Goal: Transaction & Acquisition: Book appointment/travel/reservation

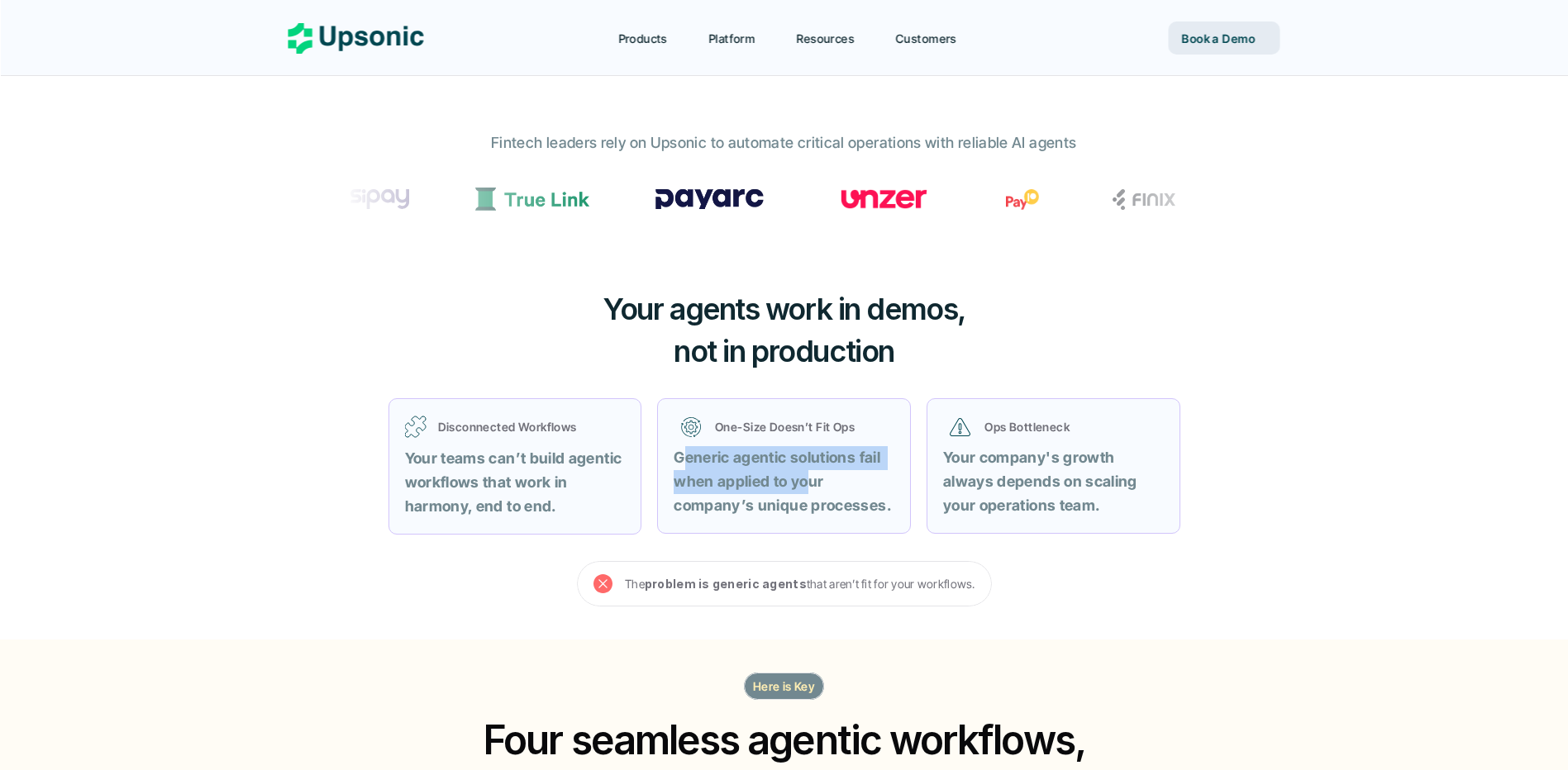
drag, startPoint x: 796, startPoint y: 473, endPoint x: 822, endPoint y: 486, distance: 29.1
click at [818, 483] on strong "Generic agentic solutions fail when applied to your company’s unique processes." at bounding box center [782, 481] width 217 height 65
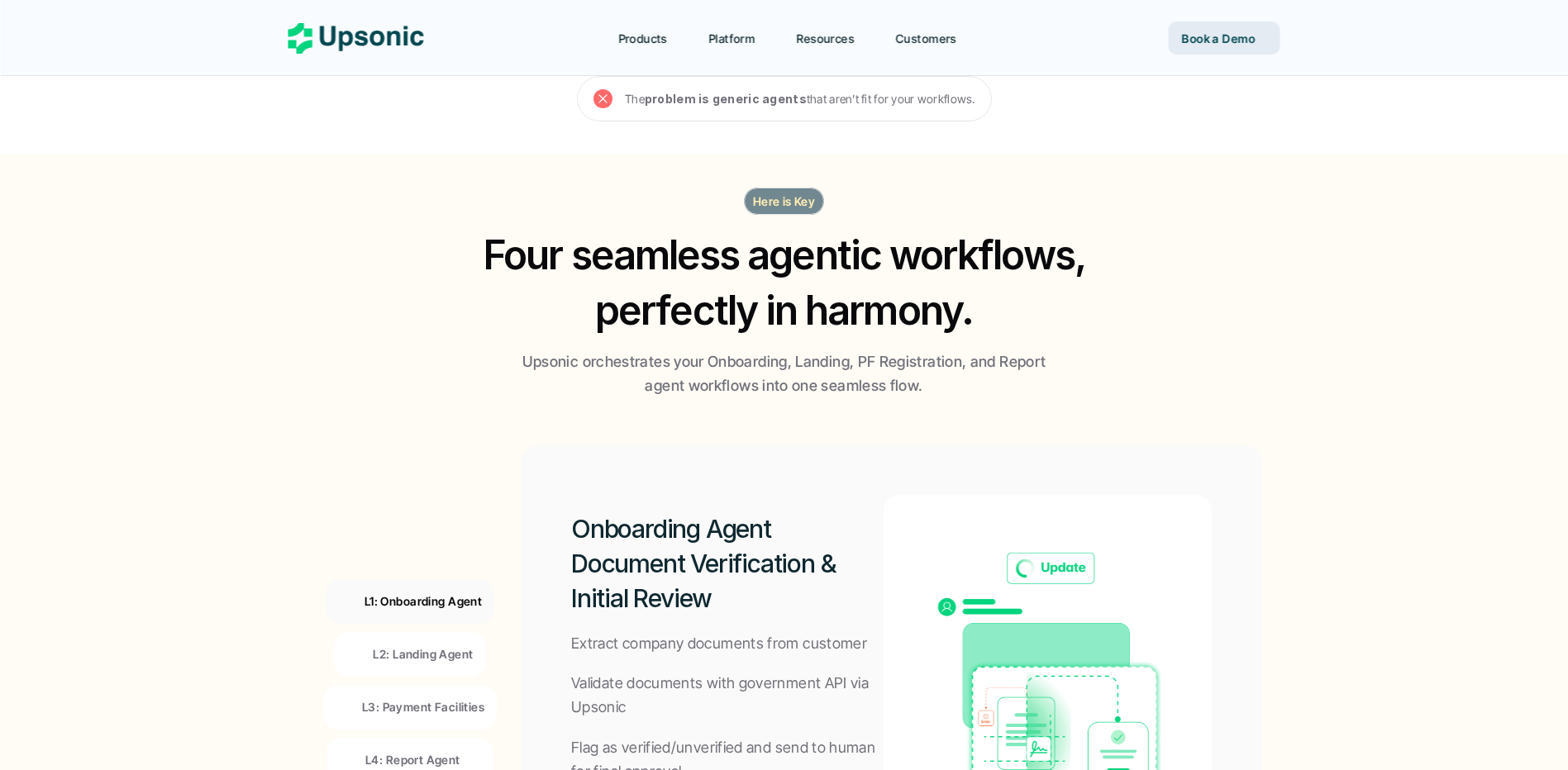
scroll to position [909, 0]
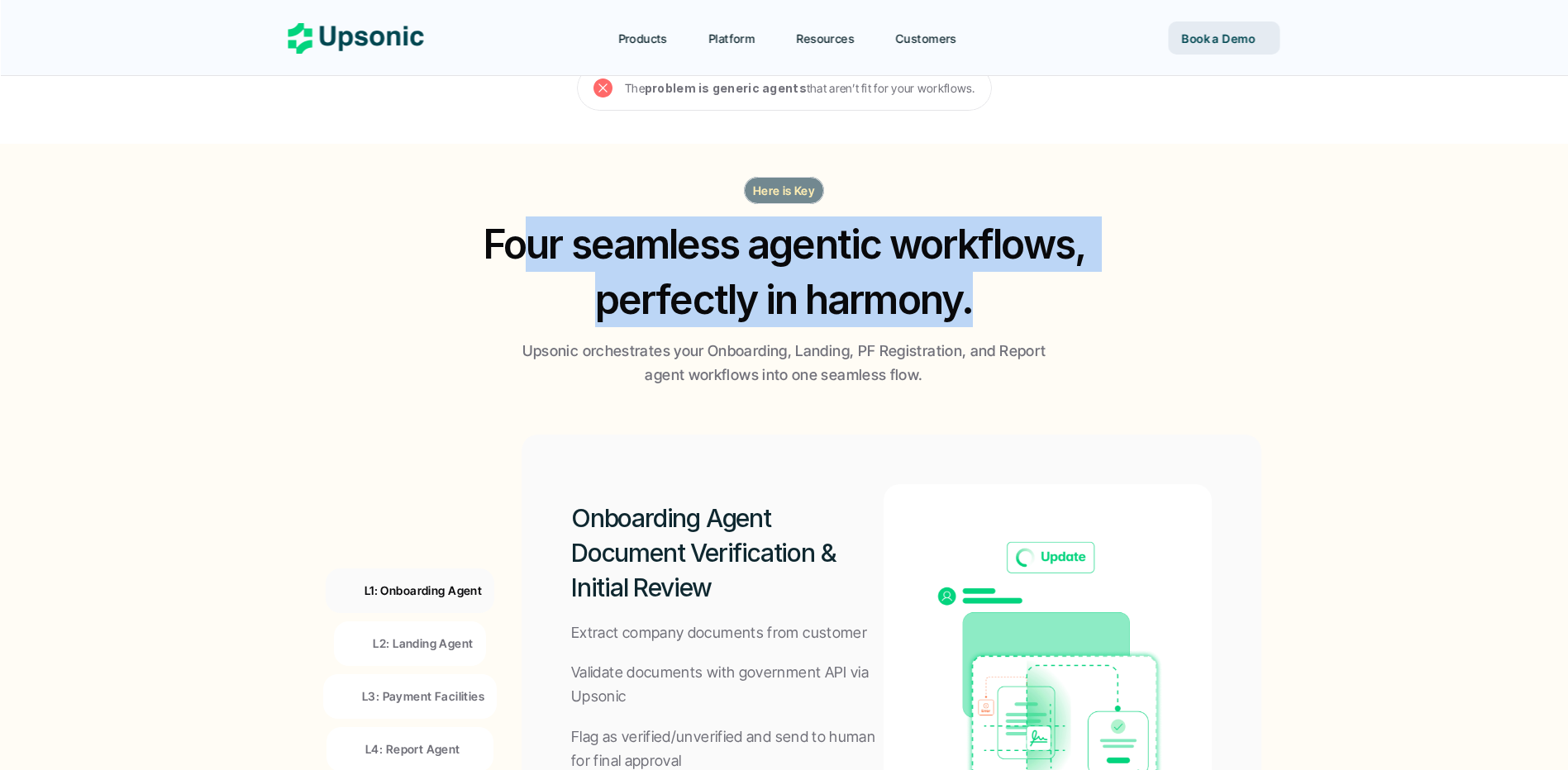
drag, startPoint x: 520, startPoint y: 225, endPoint x: 1034, endPoint y: 295, distance: 518.7
click at [1034, 295] on h2 "Four seamless agentic workflows, perfectly in harmony." at bounding box center [784, 271] width 634 height 111
drag, startPoint x: 1016, startPoint y: 305, endPoint x: 418, endPoint y: 233, distance: 602.3
click at [419, 234] on div "Here is Key Four seamless agentic workflows, perfectly in harmony. Upsonic orch…" at bounding box center [784, 282] width 992 height 210
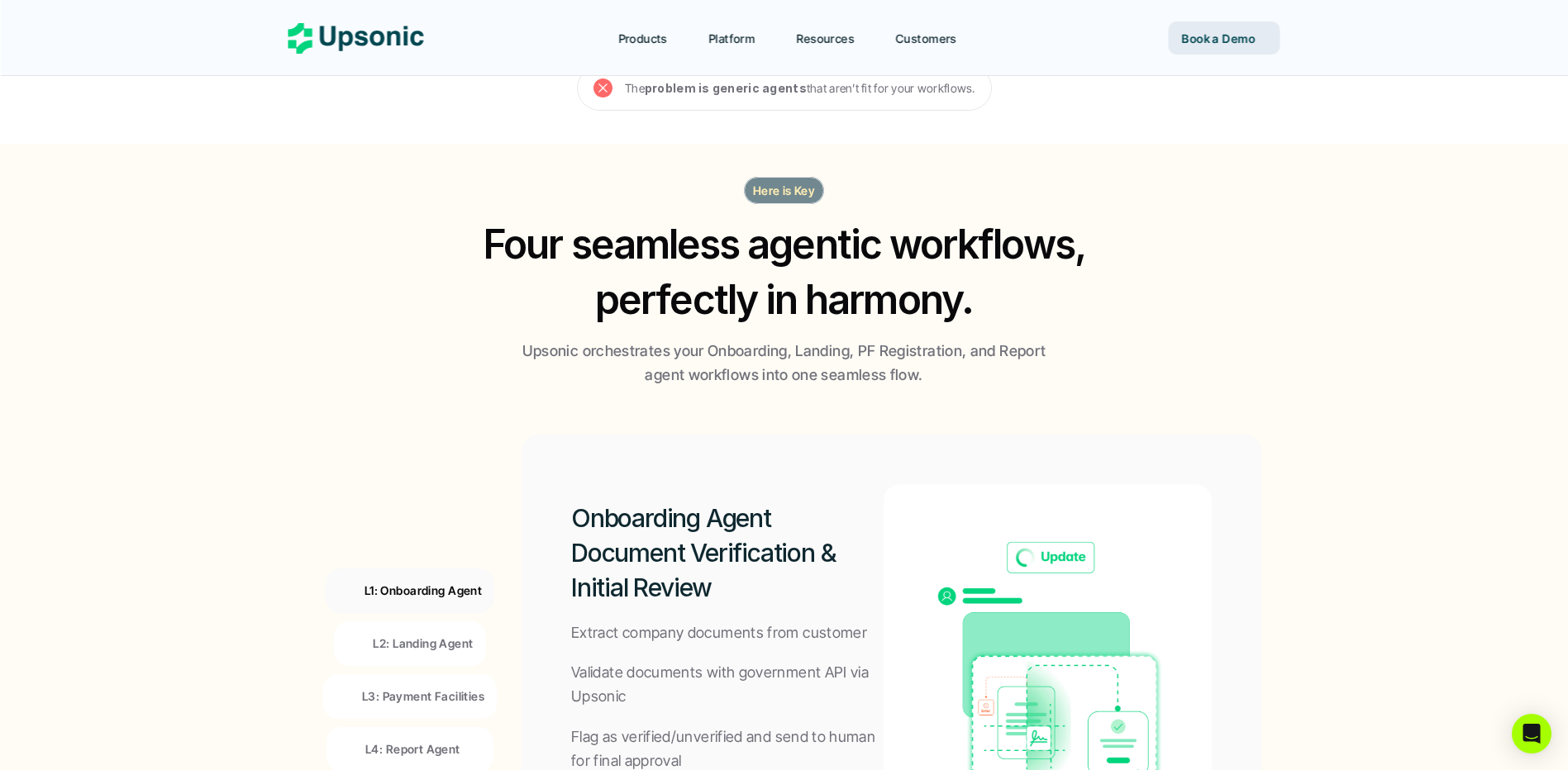
click at [746, 380] on p "Upsonic orchestrates your Onboarding, Landing, PF Registration, and Report agen…" at bounding box center [784, 363] width 538 height 47
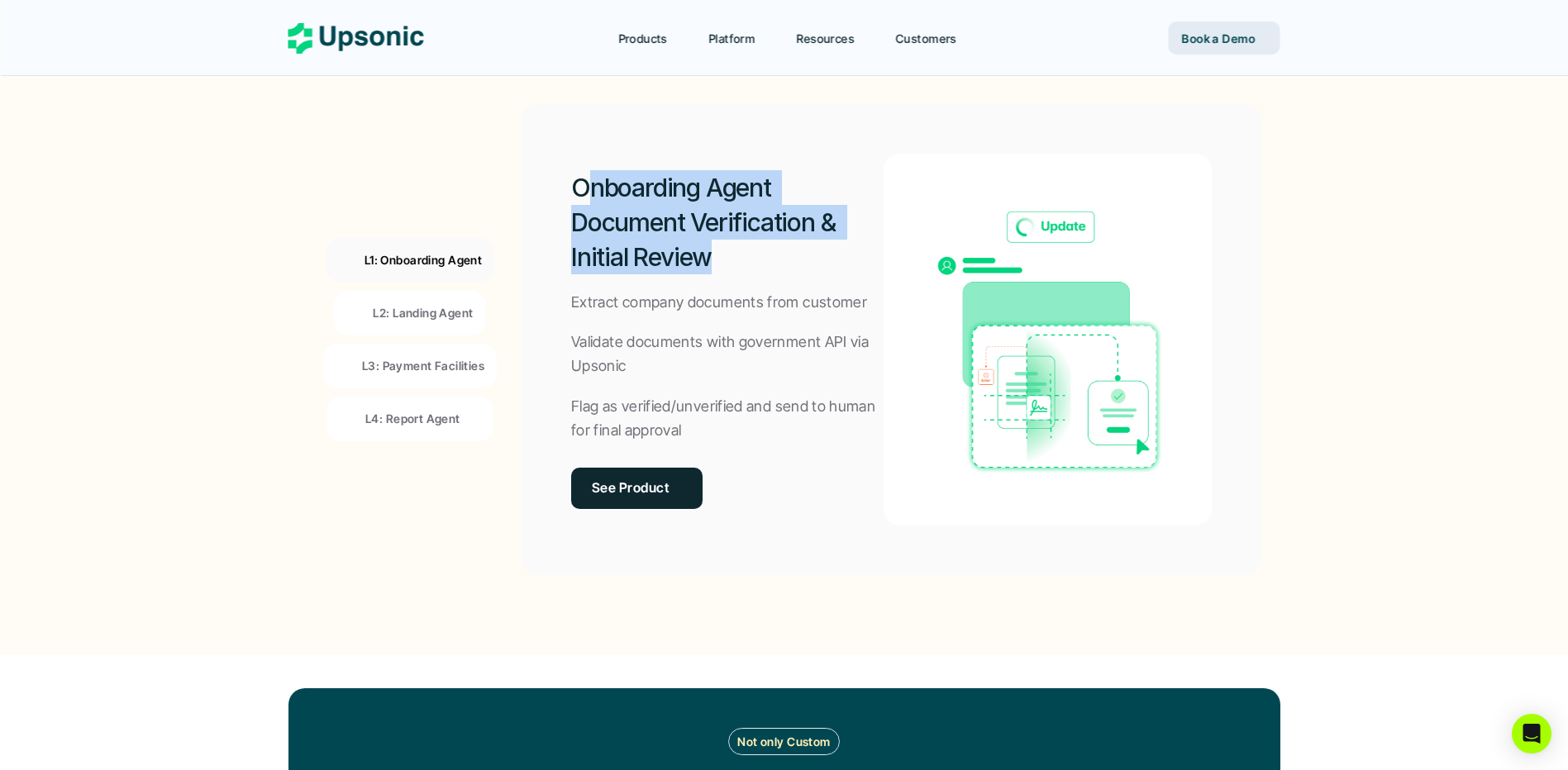
drag, startPoint x: 618, startPoint y: 182, endPoint x: 878, endPoint y: 261, distance: 271.7
click at [872, 255] on h2 "Onboarding Agent Document Verification & Initial Review" at bounding box center [727, 223] width 312 height 104
click at [878, 261] on h2 "Onboarding Agent Document Verification & Initial Review" at bounding box center [727, 223] width 312 height 104
drag, startPoint x: 612, startPoint y: 231, endPoint x: 498, endPoint y: 166, distance: 131.2
click at [502, 173] on div "L1: Onboarding Agent L2: Landing Agent L3: Payment Facilities L4: Report Agent …" at bounding box center [784, 340] width 955 height 499
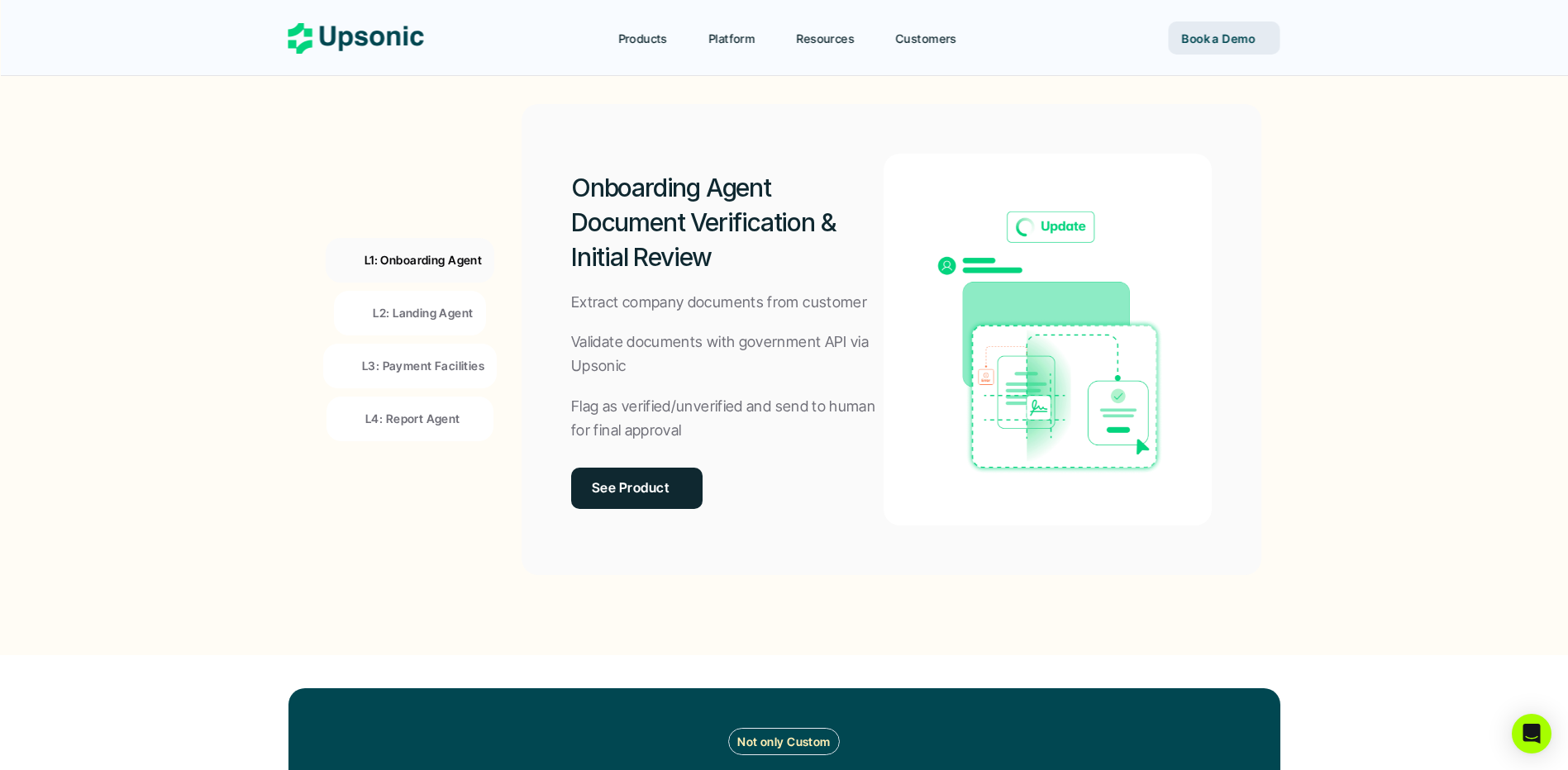
click at [661, 374] on p "Validate documents with government API via Upsonic" at bounding box center [727, 354] width 312 height 47
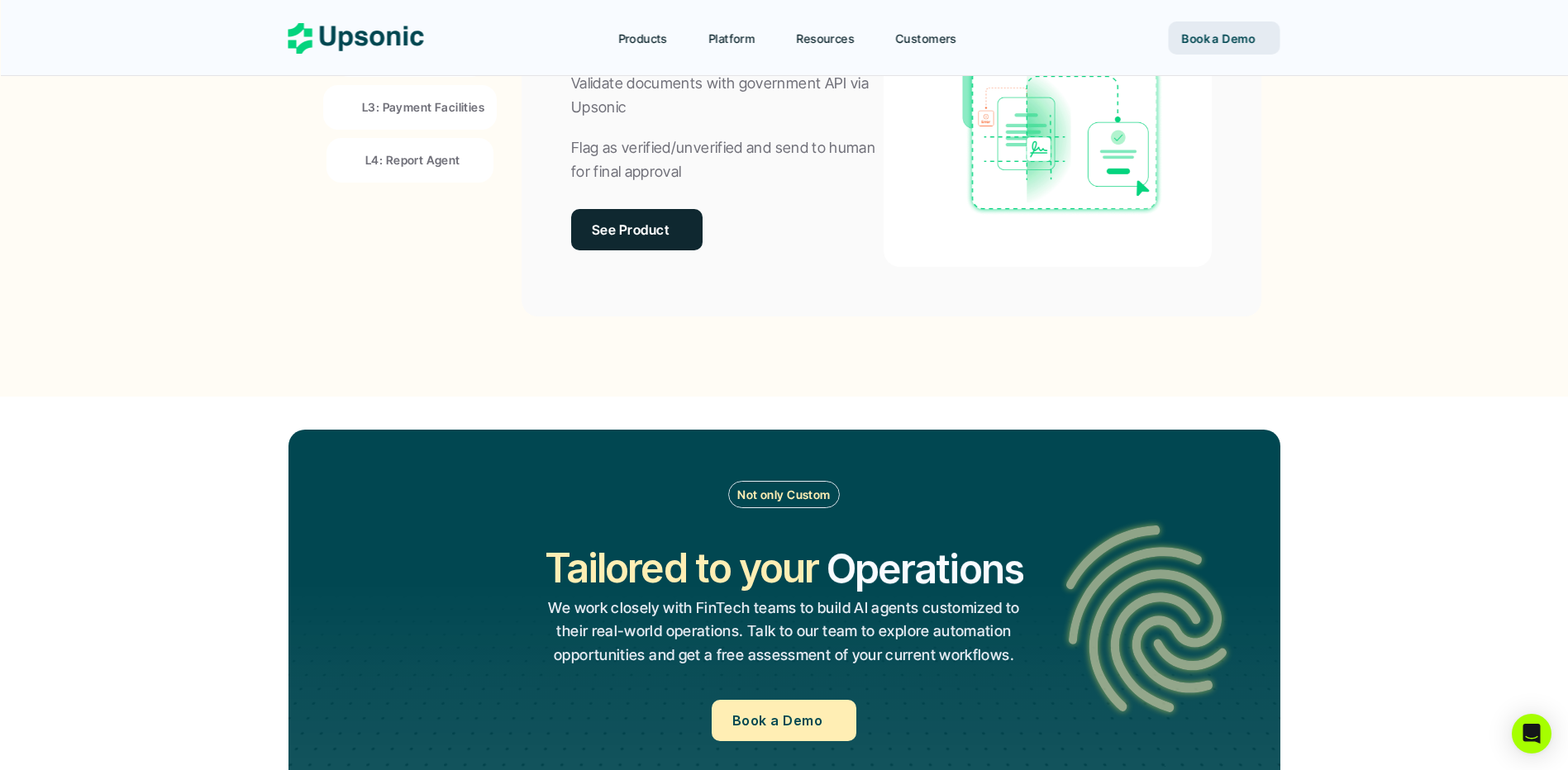
scroll to position [1156, 0]
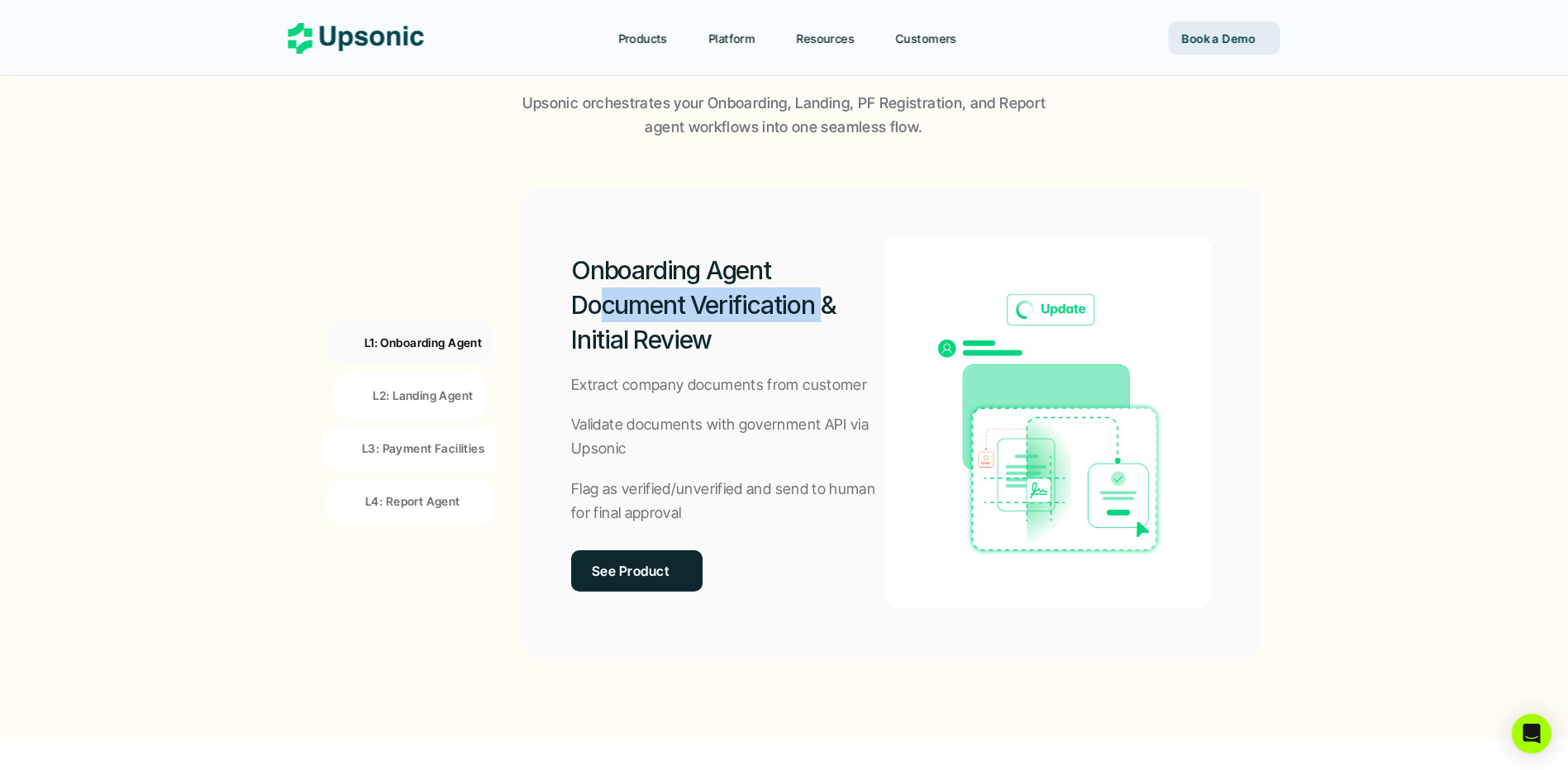
drag, startPoint x: 598, startPoint y: 304, endPoint x: 856, endPoint y: 320, distance: 258.5
click at [855, 319] on h2 "Onboarding Agent Document Verification & Initial Review" at bounding box center [727, 305] width 312 height 104
click at [856, 320] on h2 "Onboarding Agent Document Verification & Initial Review" at bounding box center [727, 305] width 312 height 104
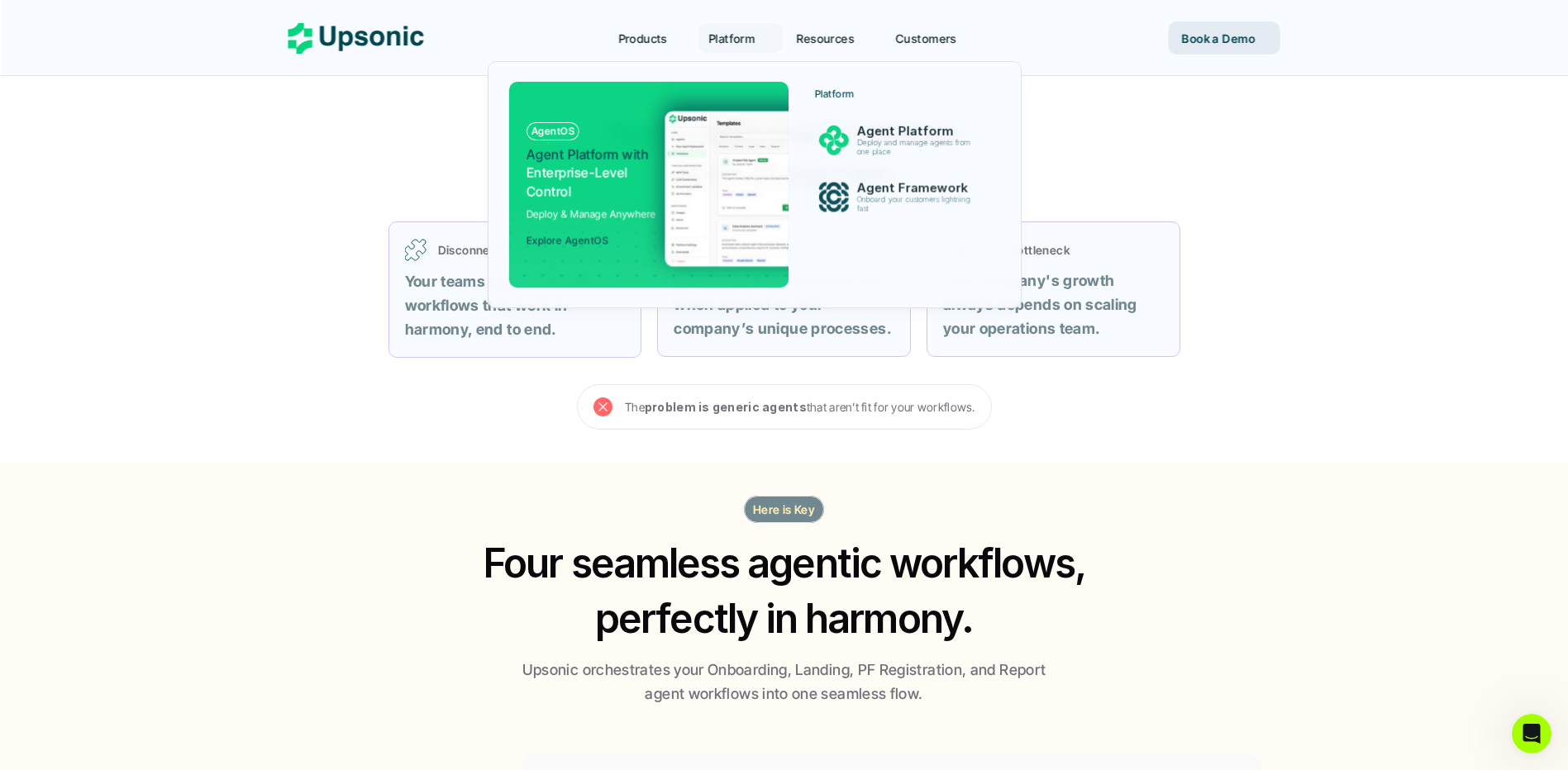
scroll to position [495, 0]
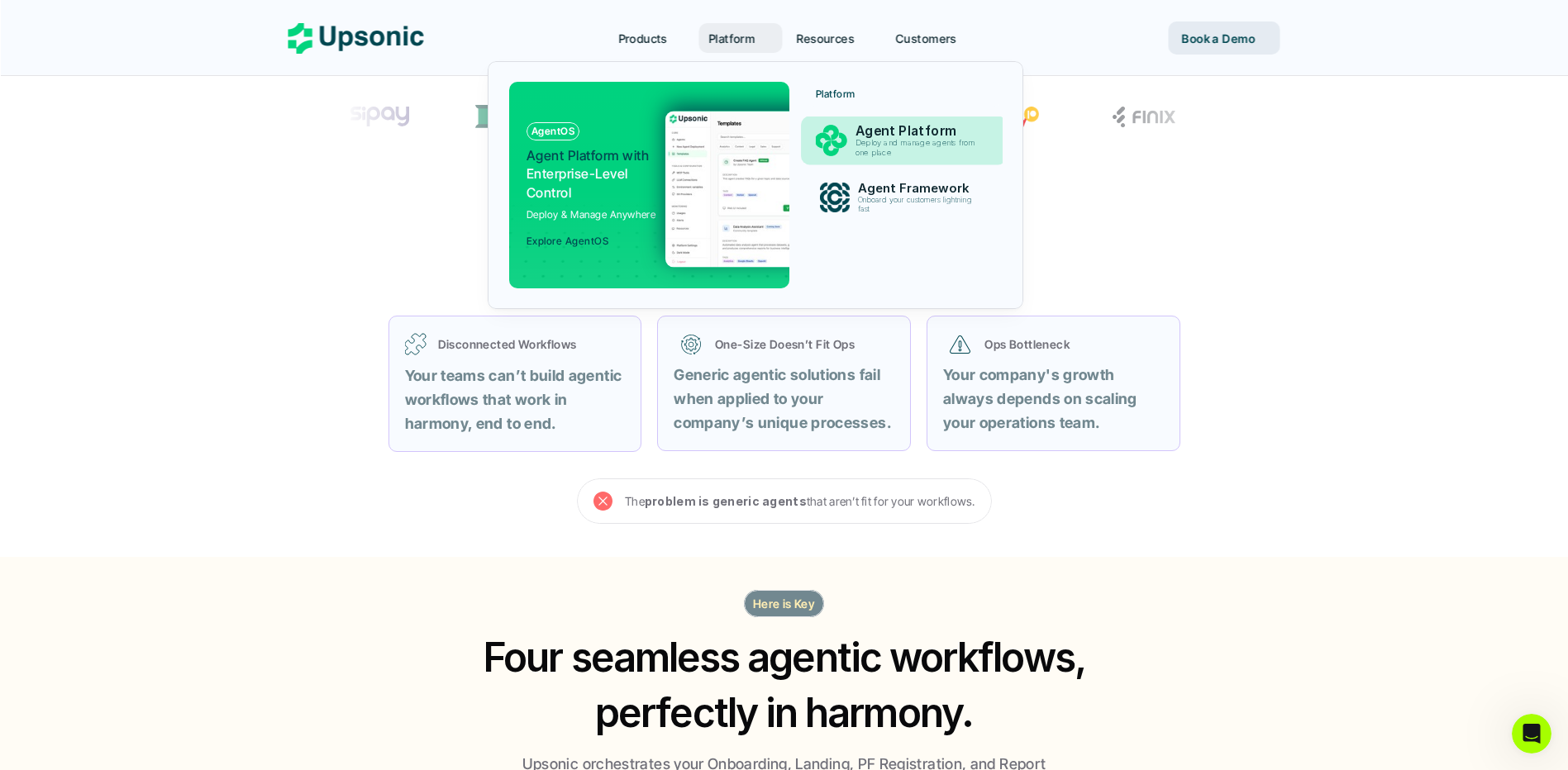
click at [949, 126] on p "Agent Platform" at bounding box center [920, 130] width 129 height 16
click at [880, 140] on p "Deploy and manage agents from one place" at bounding box center [919, 148] width 127 height 19
click at [847, 136] on div "Agent Platform Deploy and manage agents from one place" at bounding box center [920, 141] width 145 height 41
click at [666, 163] on img at bounding box center [825, 189] width 321 height 156
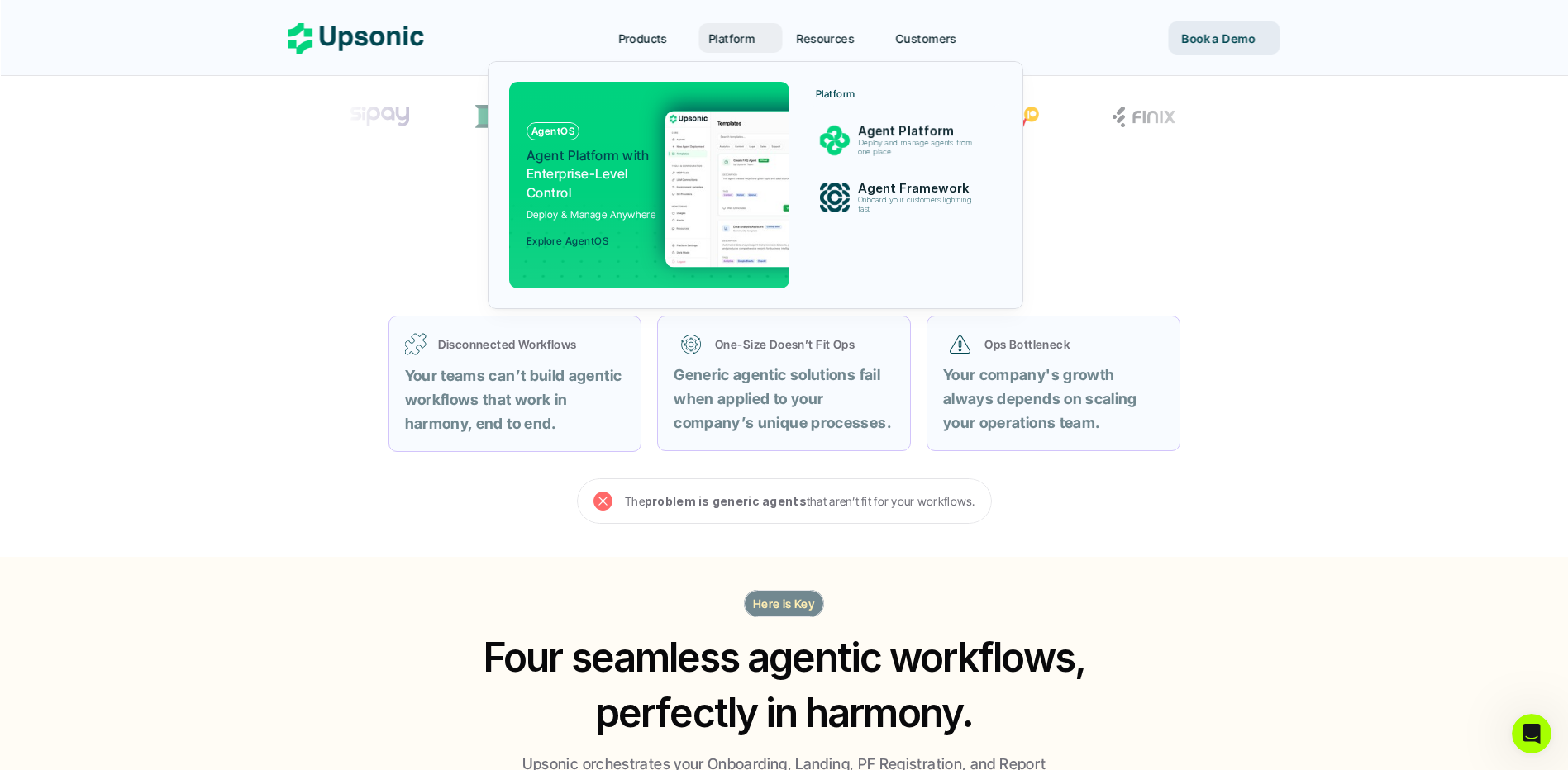
click at [553, 243] on p "Explore AgentOS" at bounding box center [567, 241] width 82 height 11
click at [552, 242] on p "Explore AgentOS" at bounding box center [567, 241] width 82 height 11
click at [552, 239] on p "Explore AgentOS" at bounding box center [567, 241] width 82 height 11
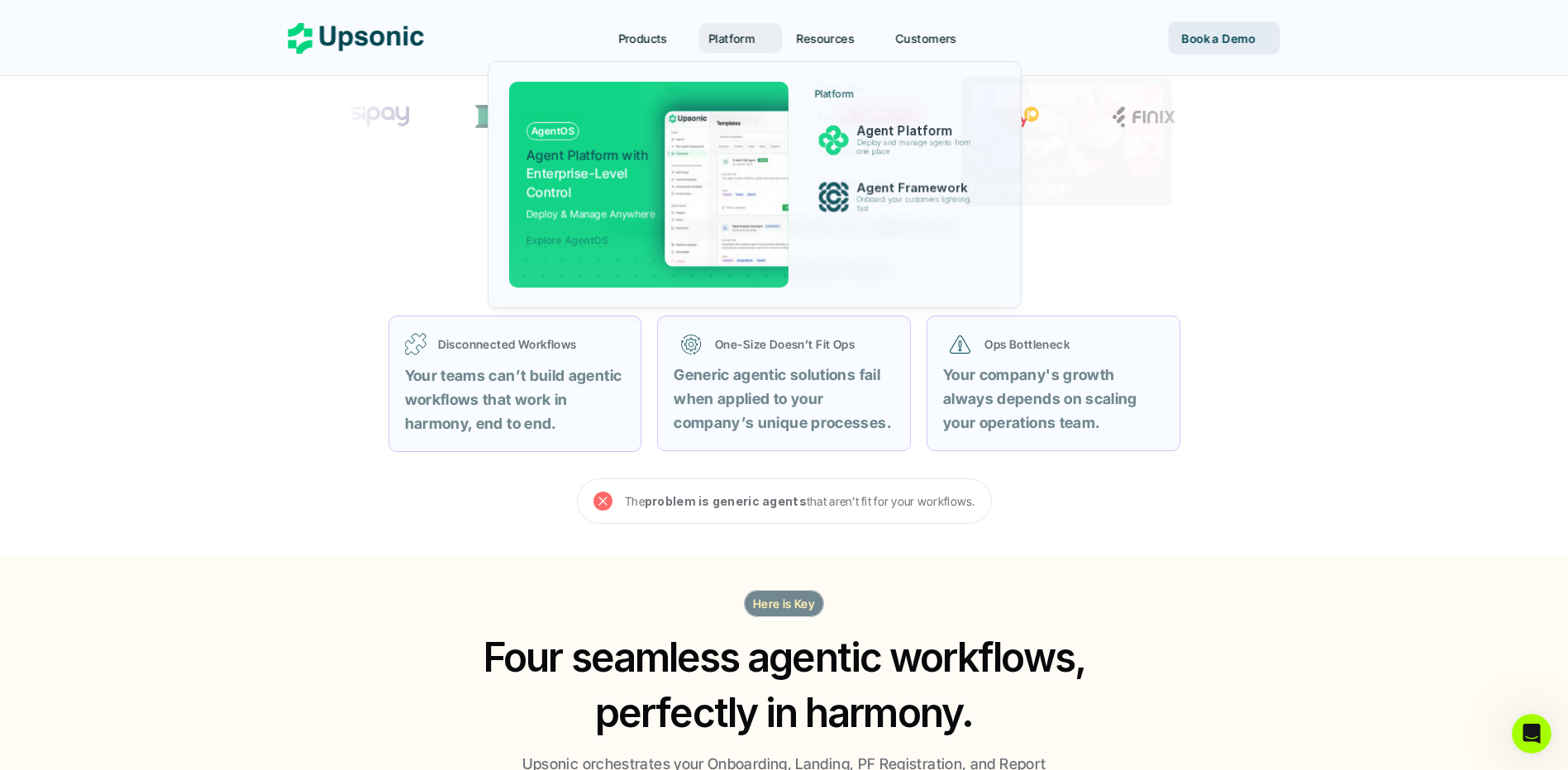
click at [821, 44] on p "Resources" at bounding box center [825, 38] width 58 height 18
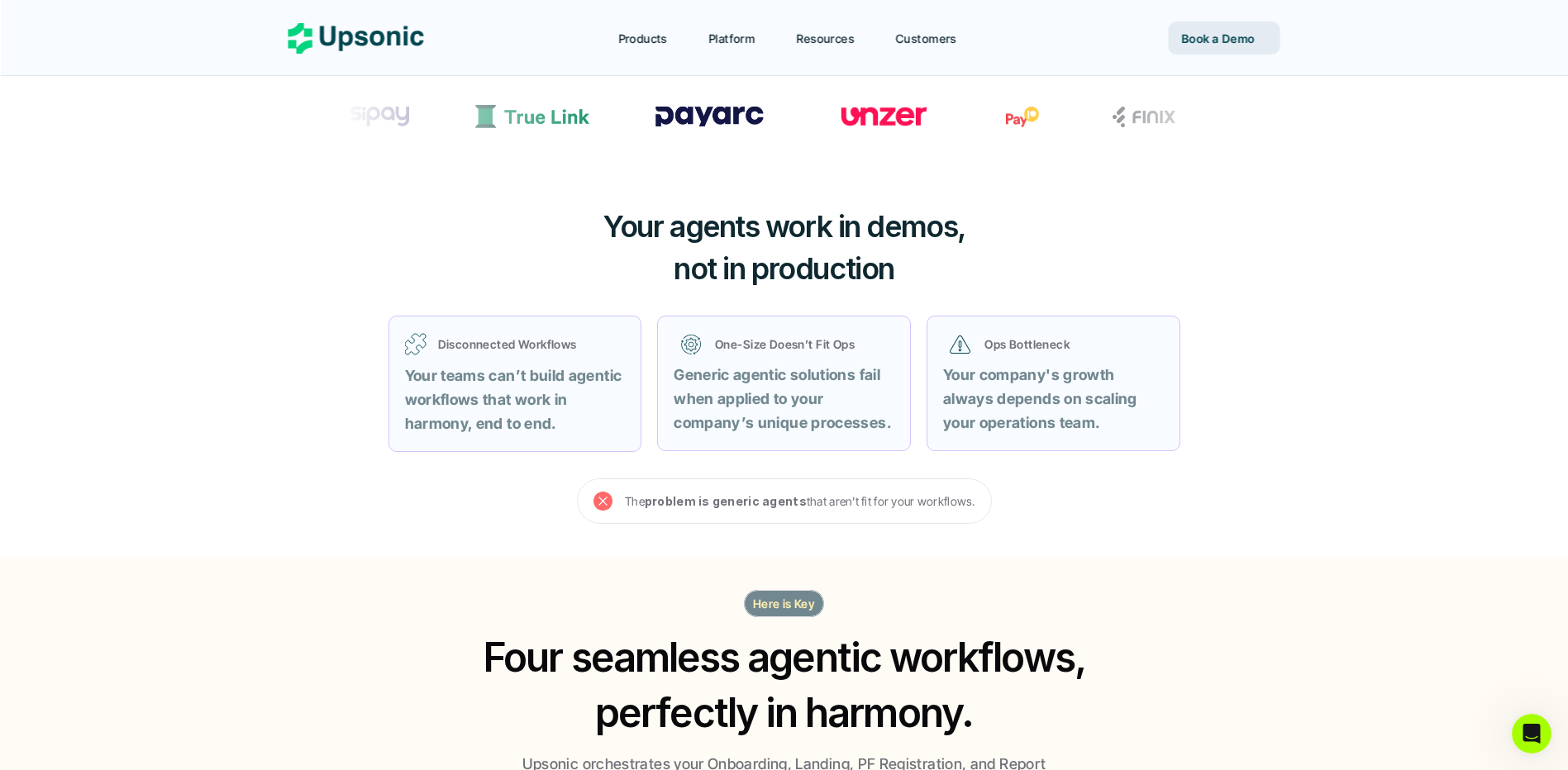
click at [1200, 43] on p "Book a Demo" at bounding box center [1219, 38] width 74 height 18
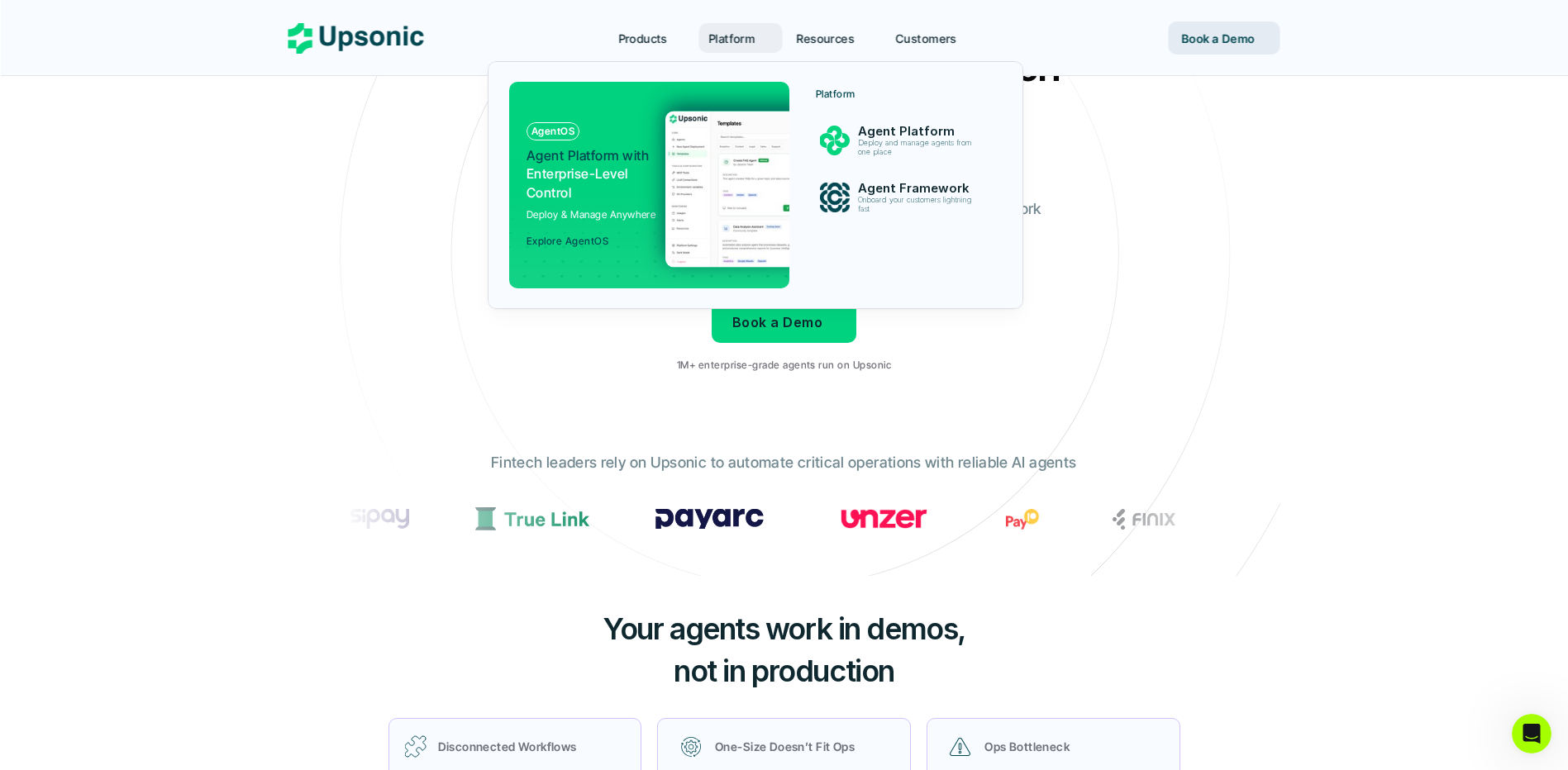
scroll to position [0, 0]
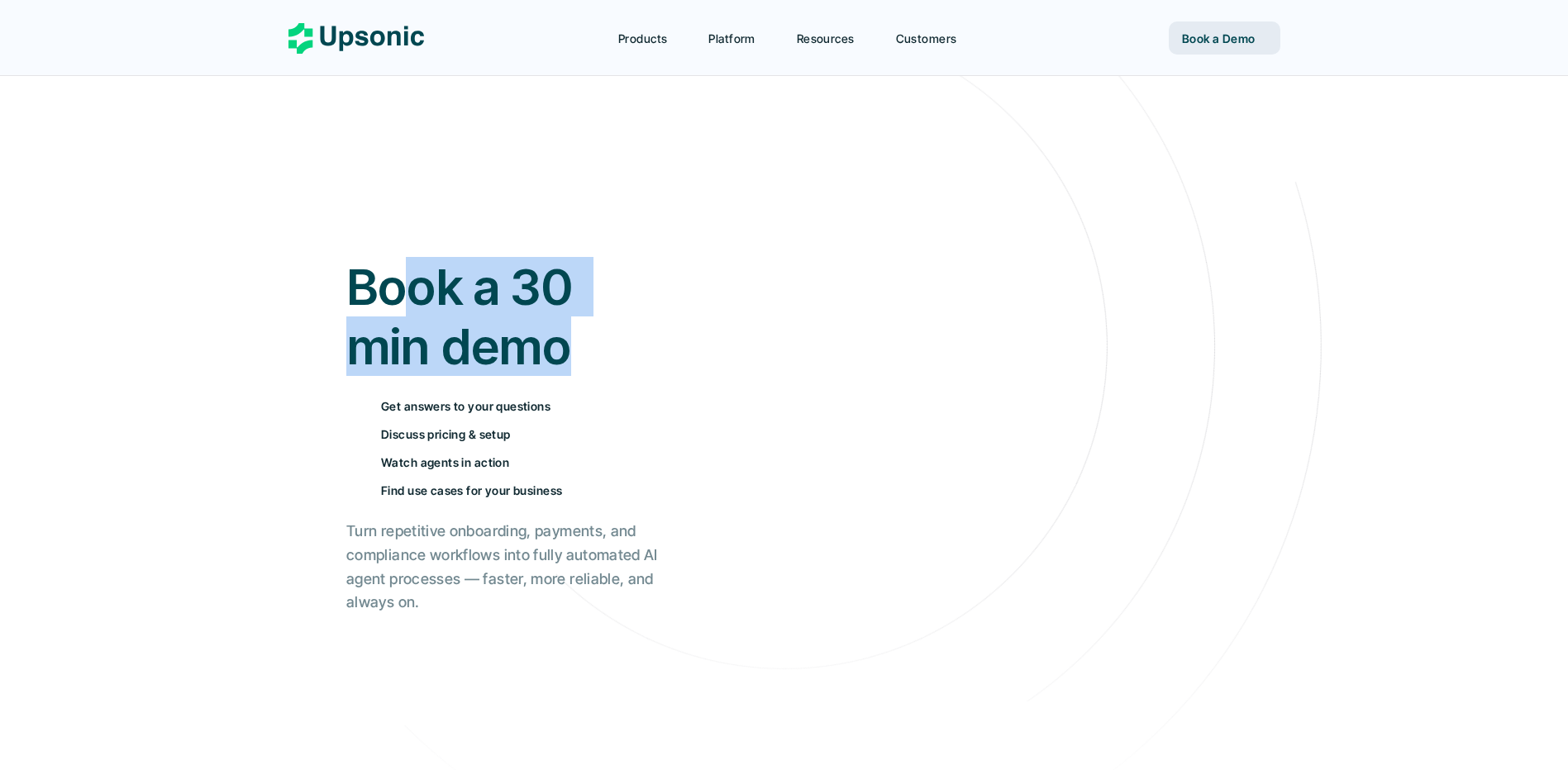
click at [670, 388] on div "Book a 30 min demo Get answers to your questions Discuss pricing & setup Watch …" at bounding box center [784, 436] width 925 height 608
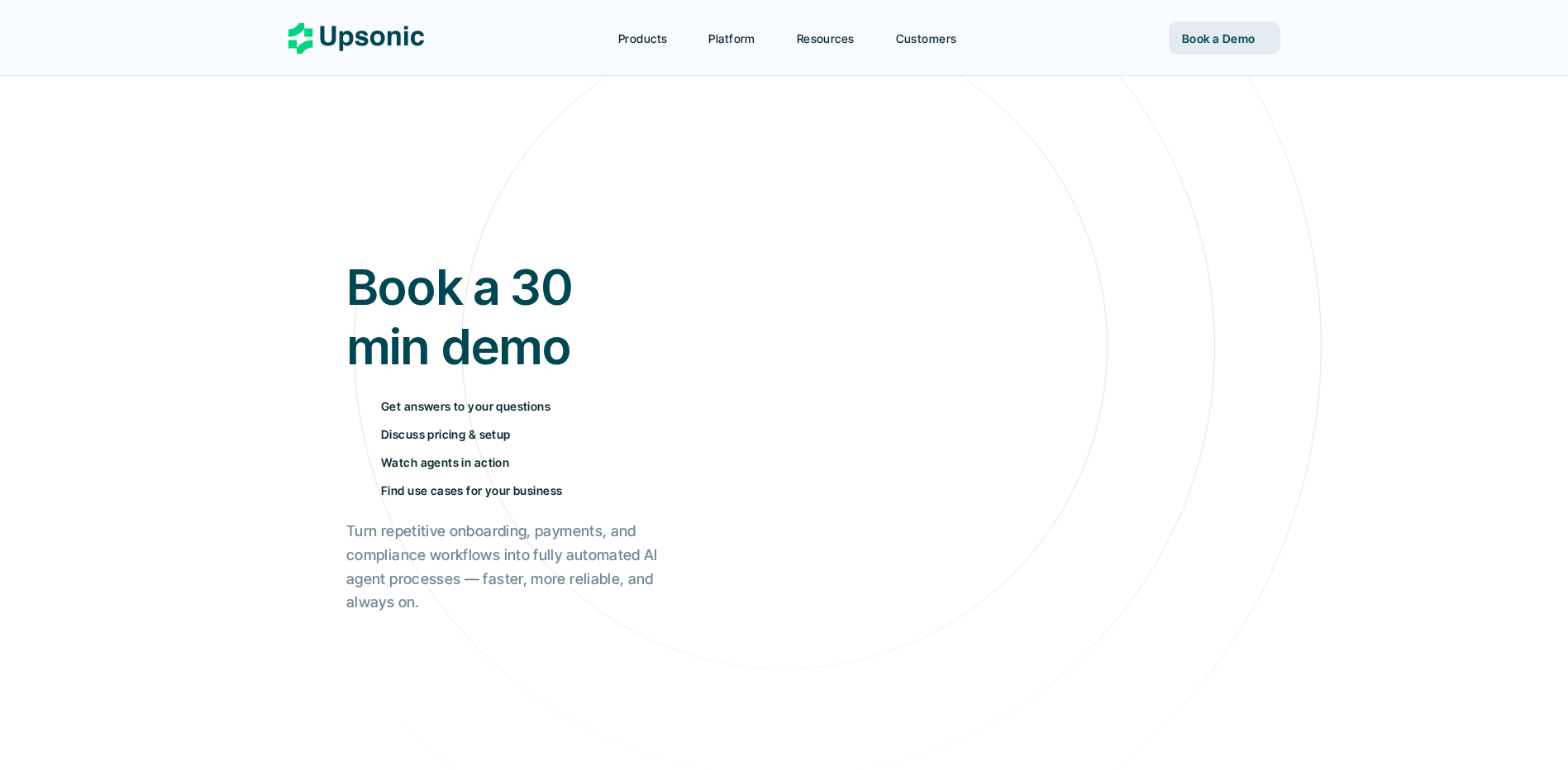
click at [683, 390] on div "Book a 30 min demo Get answers to your questions Discuss pricing & setup Watch …" at bounding box center [784, 436] width 925 height 608
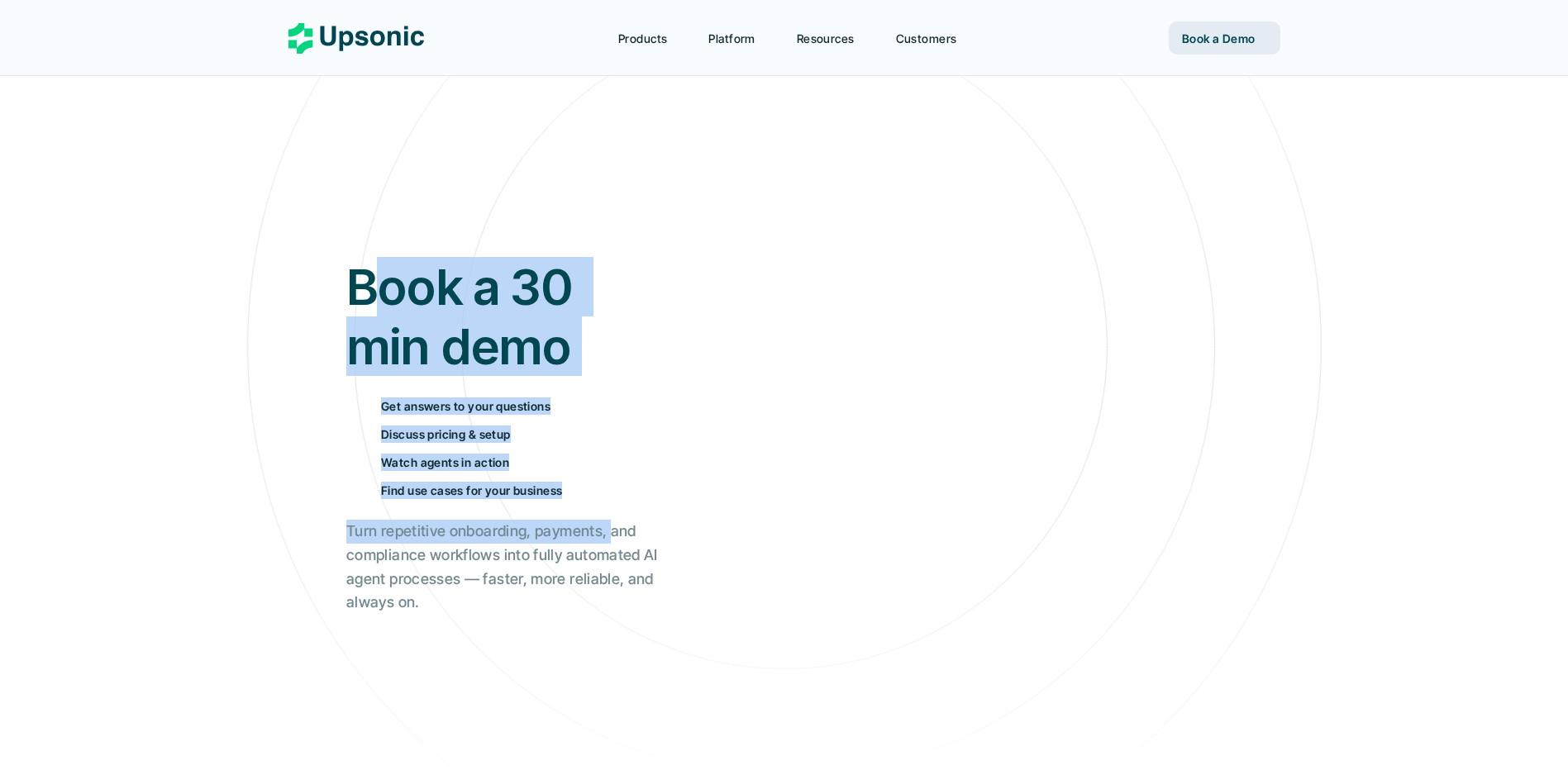
drag, startPoint x: 373, startPoint y: 275, endPoint x: 609, endPoint y: 515, distance: 336.6
click at [609, 515] on div "Book a 30 min demo Get answers to your questions Discuss pricing & setup Watch …" at bounding box center [502, 436] width 312 height 358
click at [604, 518] on div "Book a 30 min demo Get answers to your questions Discuss pricing & setup Watch …" at bounding box center [502, 436] width 312 height 358
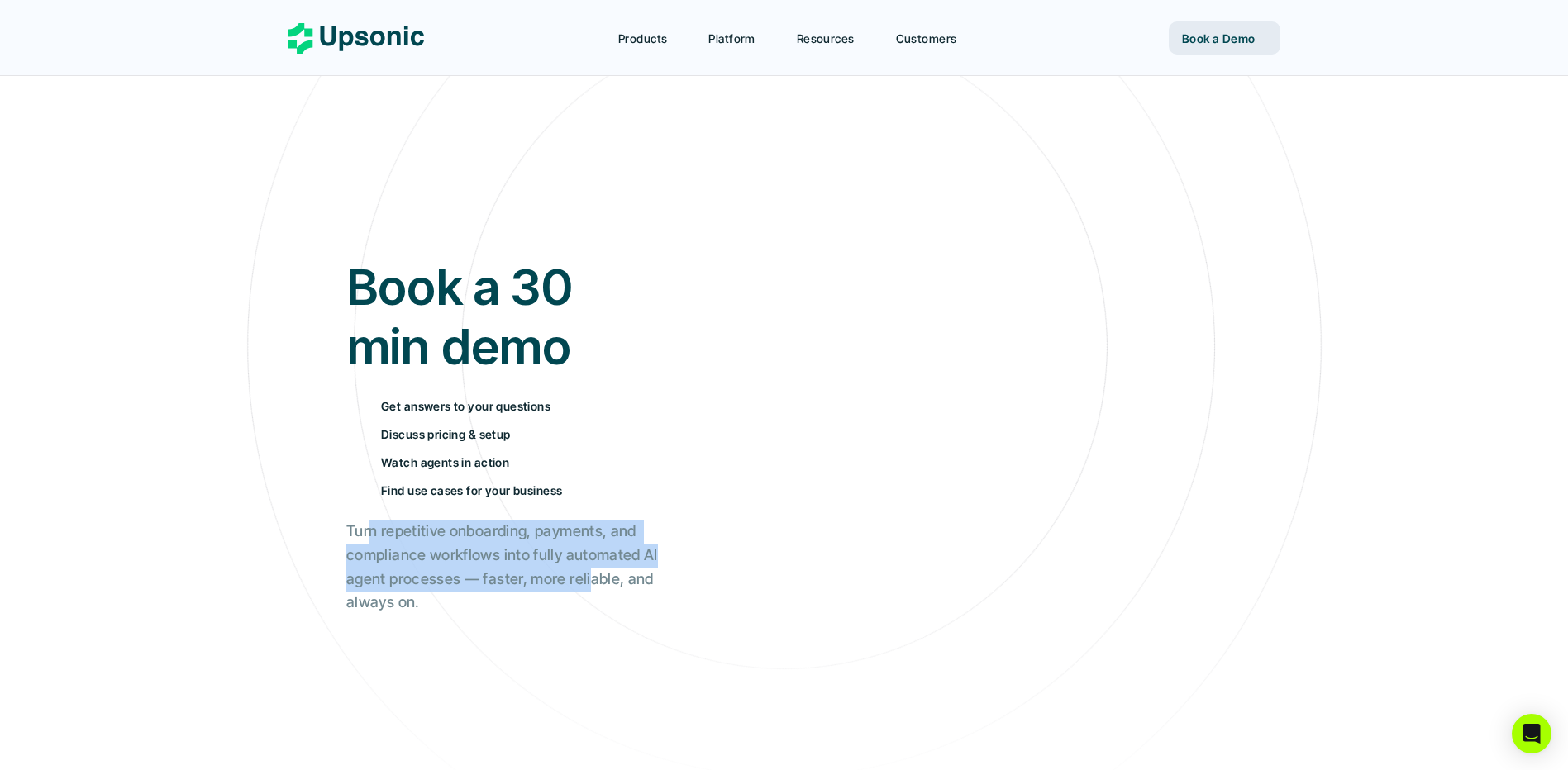
drag, startPoint x: 368, startPoint y: 534, endPoint x: 593, endPoint y: 580, distance: 229.7
click at [593, 580] on h2 "Turn repetitive onboarding, payments, and compliance workflows into fully autom…" at bounding box center [502, 567] width 312 height 95
click at [593, 580] on h2 "Turn repetitive onboarding, payments, and compliance workflows into fully autom…" at bounding box center [502, 567] width 312 height 95
